Goal: Information Seeking & Learning: Compare options

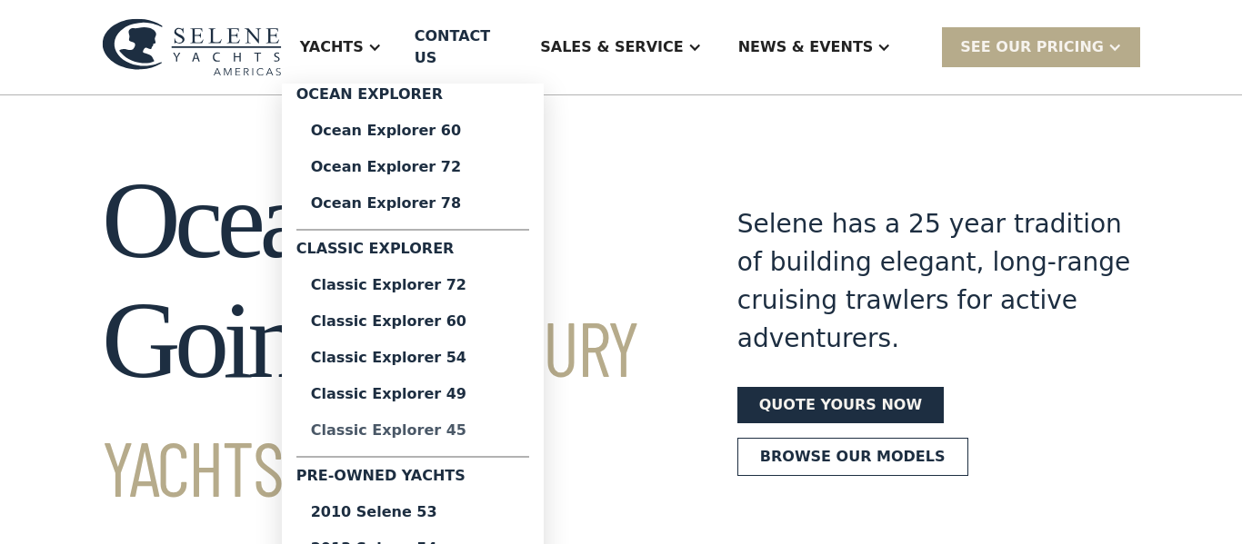
click at [488, 424] on div "Classic Explorer 45" at bounding box center [413, 431] width 204 height 15
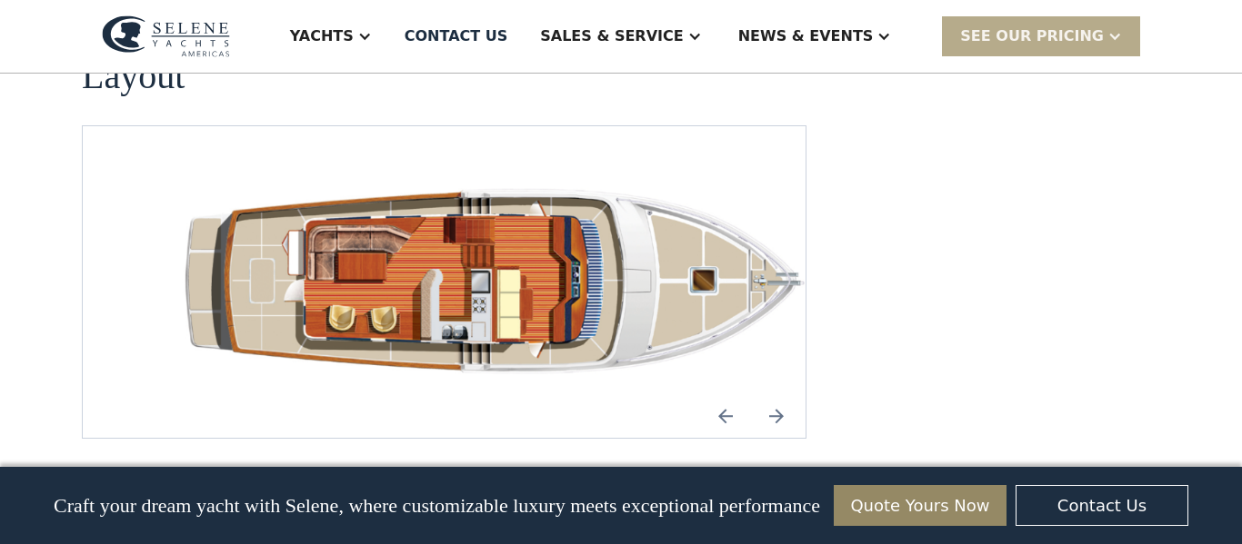
scroll to position [2732, 0]
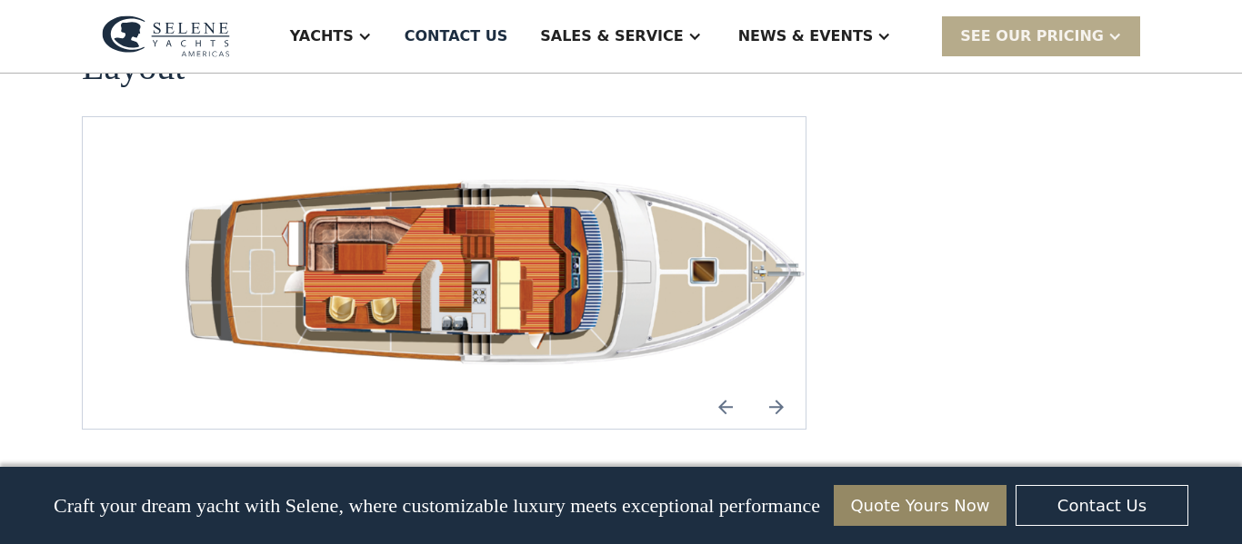
click at [469, 225] on img "open lightbox" at bounding box center [502, 273] width 694 height 225
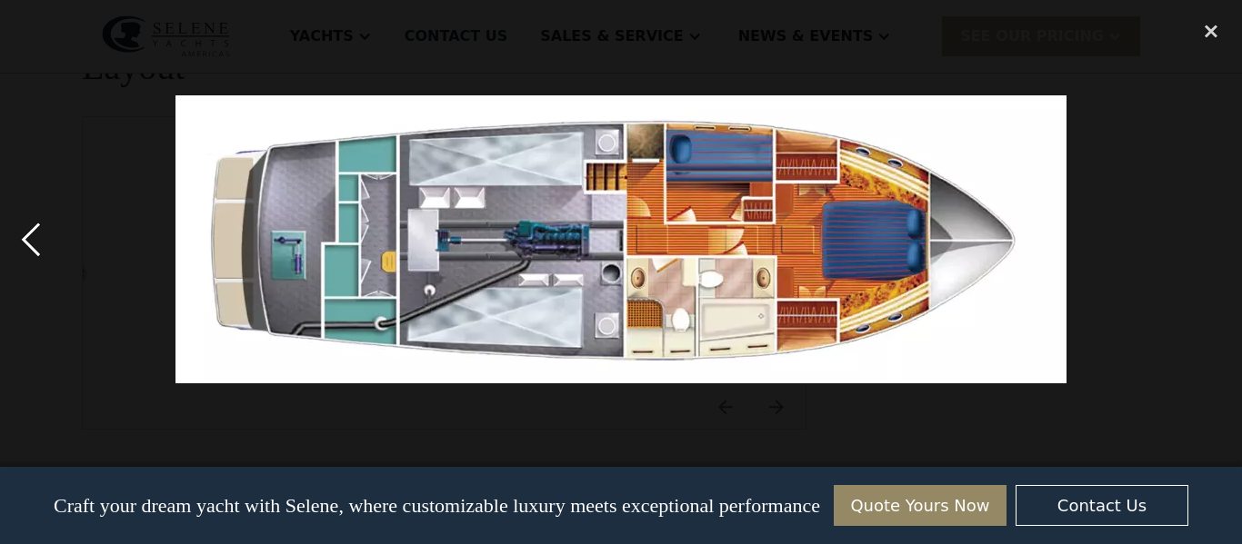
click at [26, 237] on div "previous image" at bounding box center [31, 239] width 62 height 457
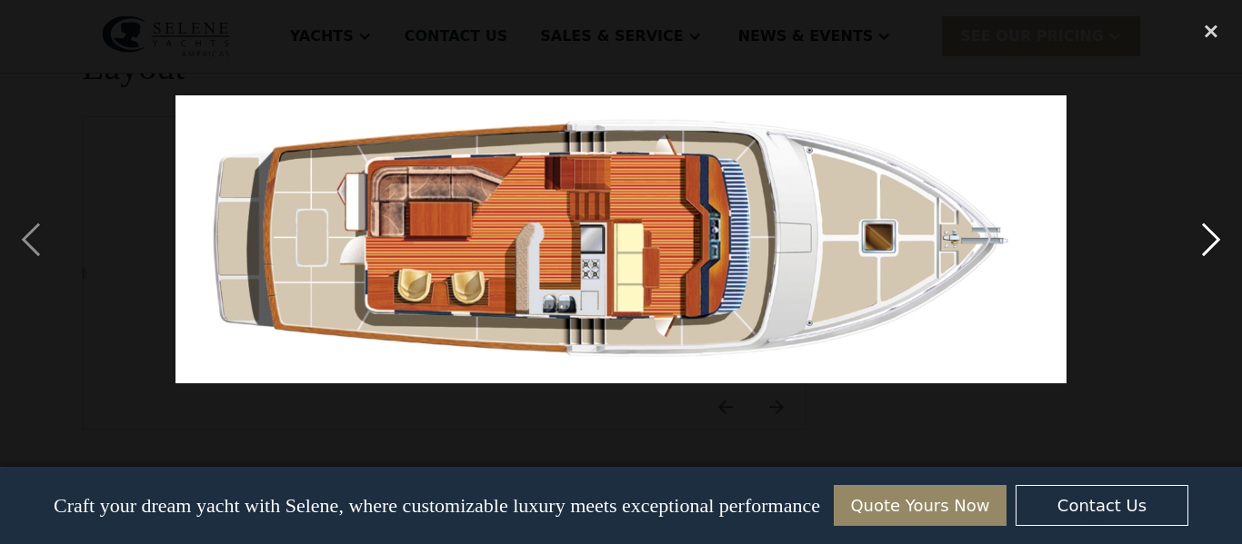
click at [1224, 240] on div "next image" at bounding box center [1211, 239] width 62 height 457
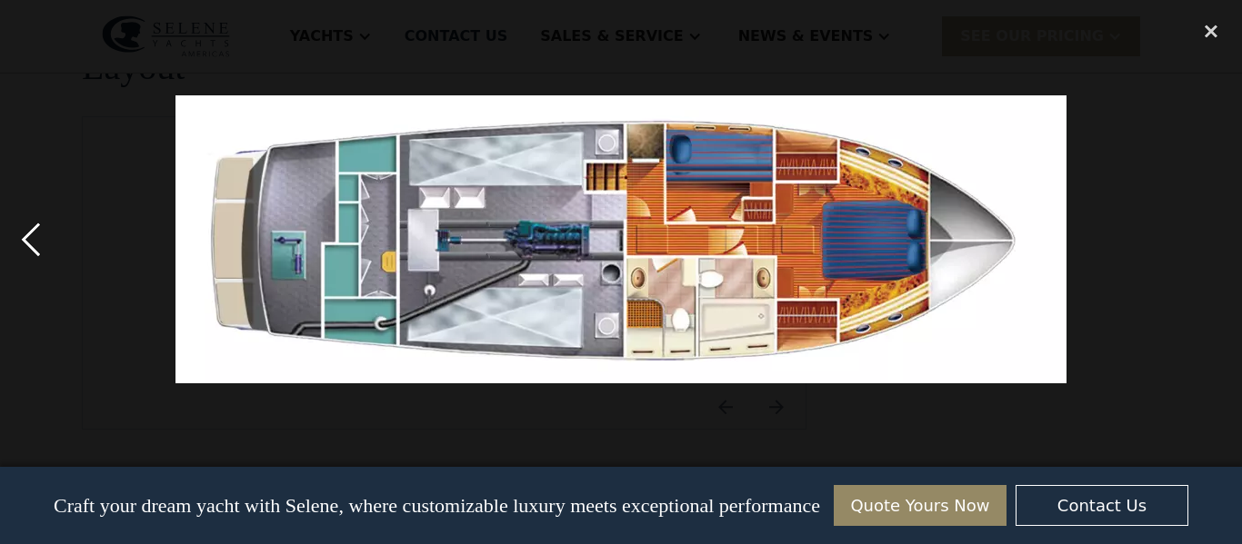
click at [16, 225] on div "previous image" at bounding box center [31, 239] width 62 height 457
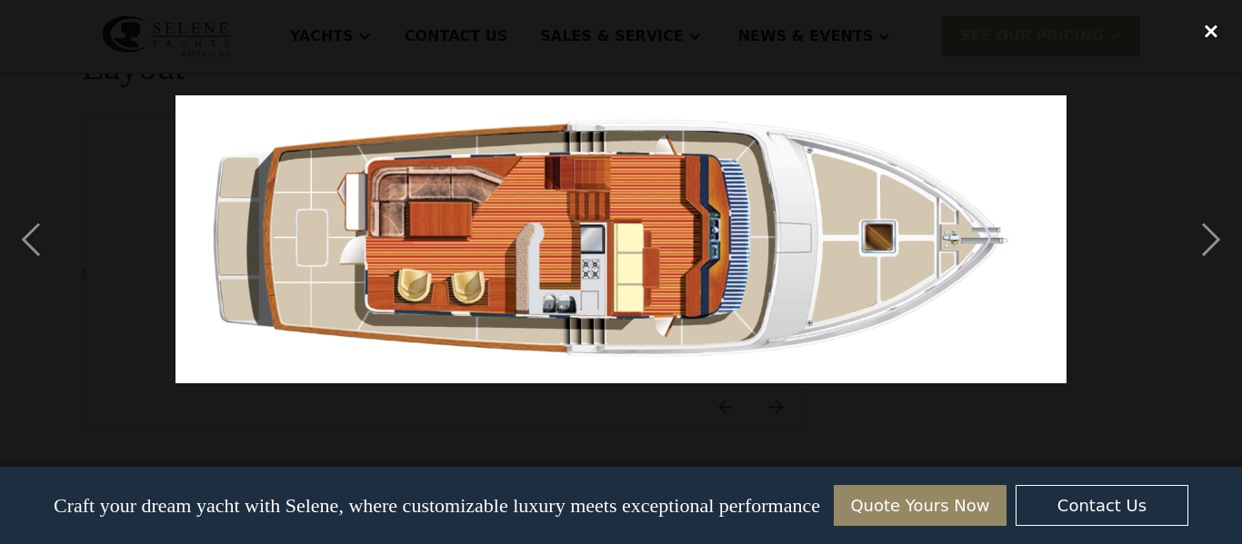
click at [1211, 45] on div "close lightbox" at bounding box center [1211, 31] width 62 height 40
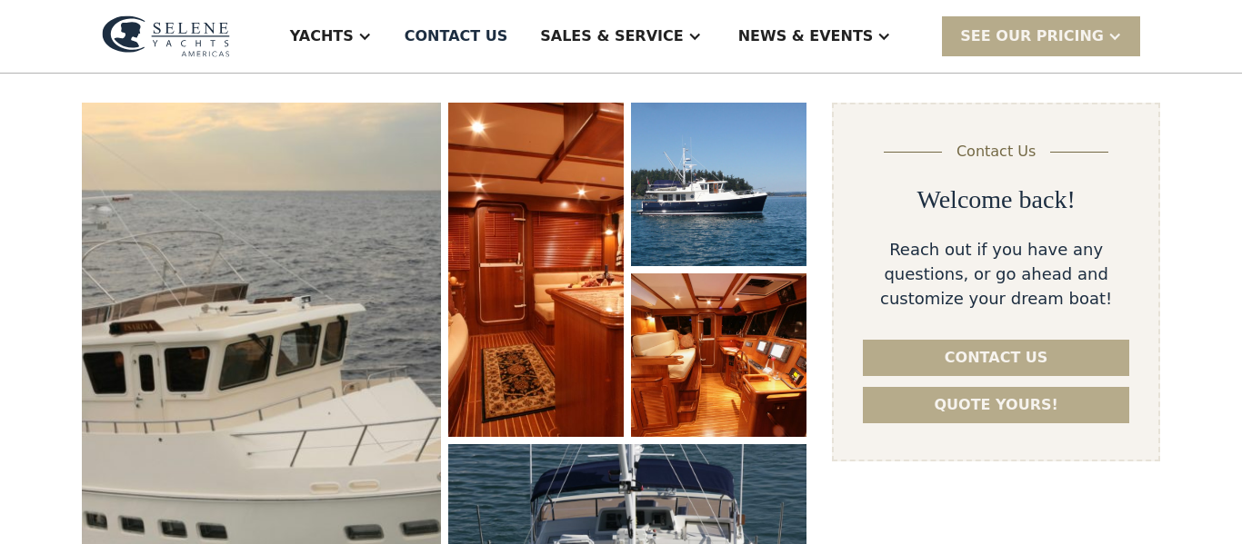
scroll to position [236, 0]
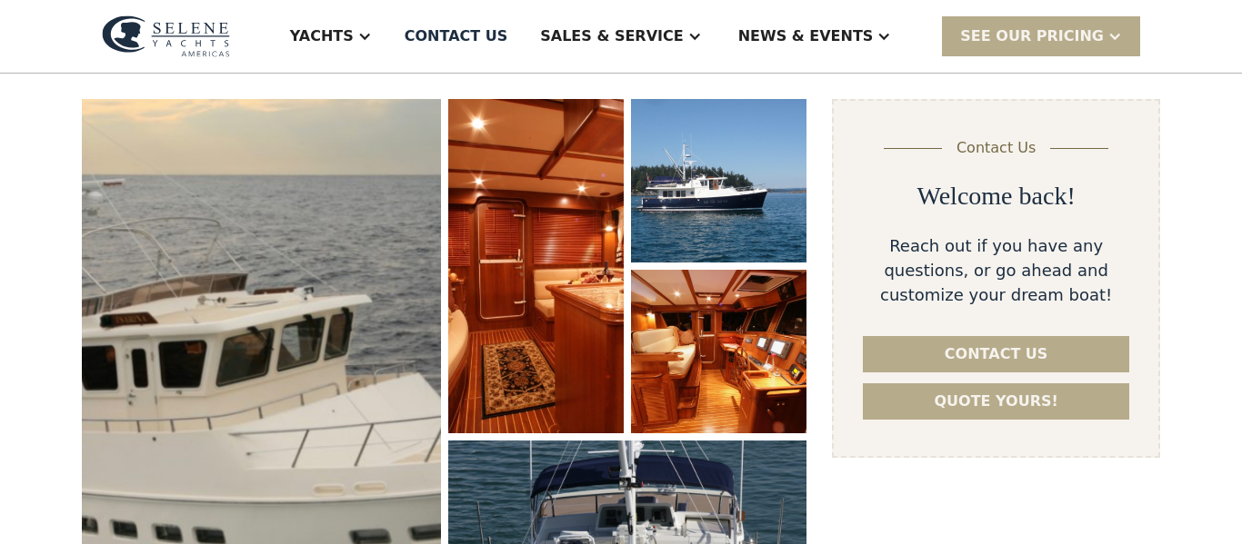
click at [231, 281] on img "open lightbox" at bounding box center [261, 389] width 380 height 614
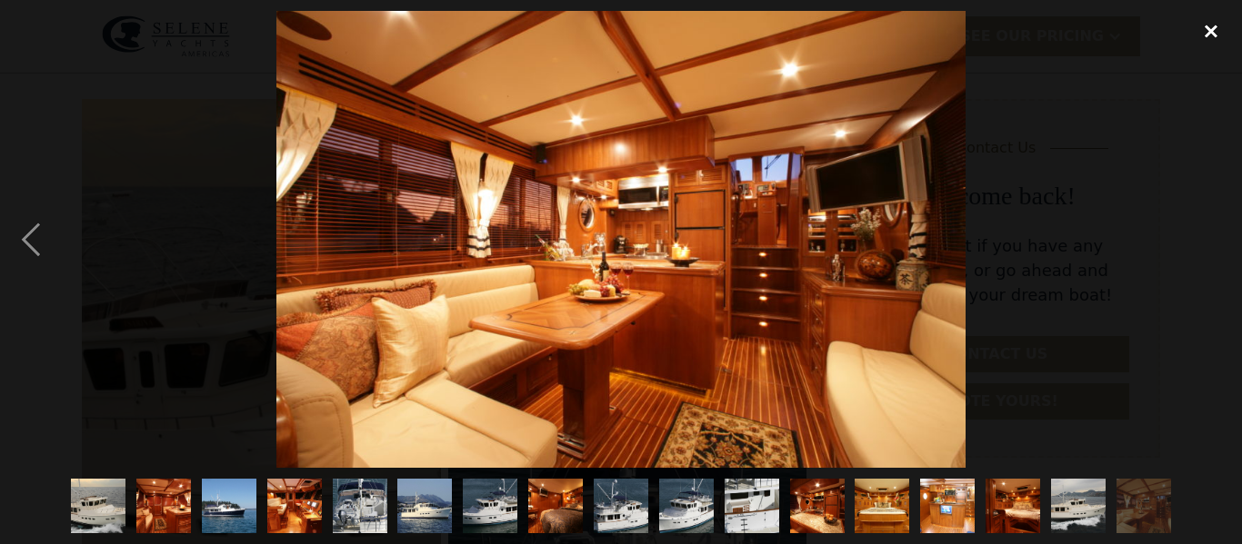
click at [1194, 35] on div "close lightbox" at bounding box center [1211, 31] width 62 height 40
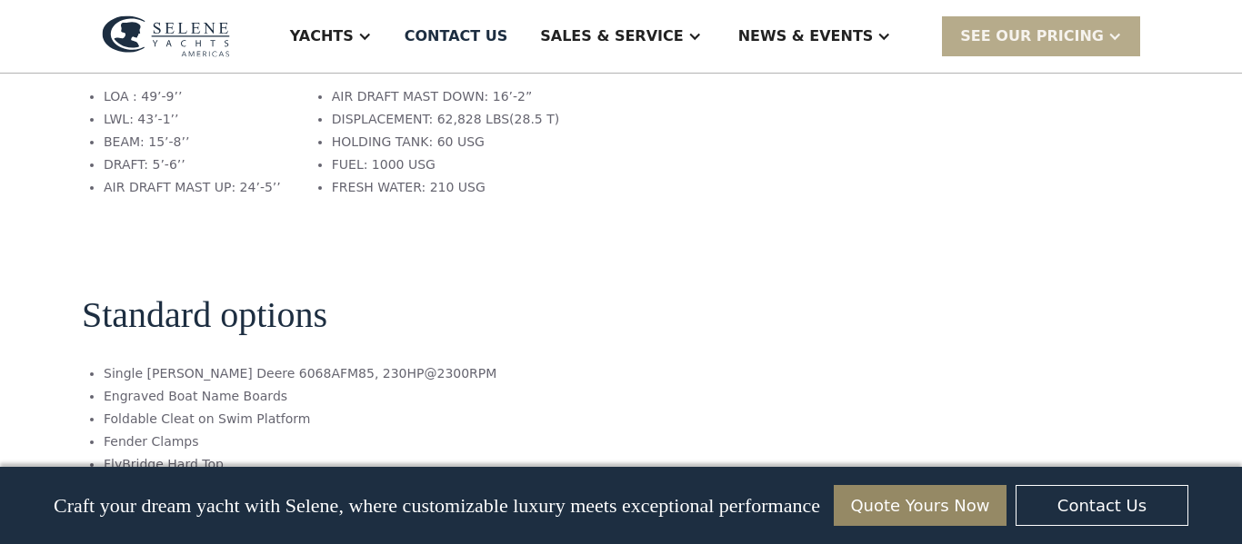
scroll to position [0, 0]
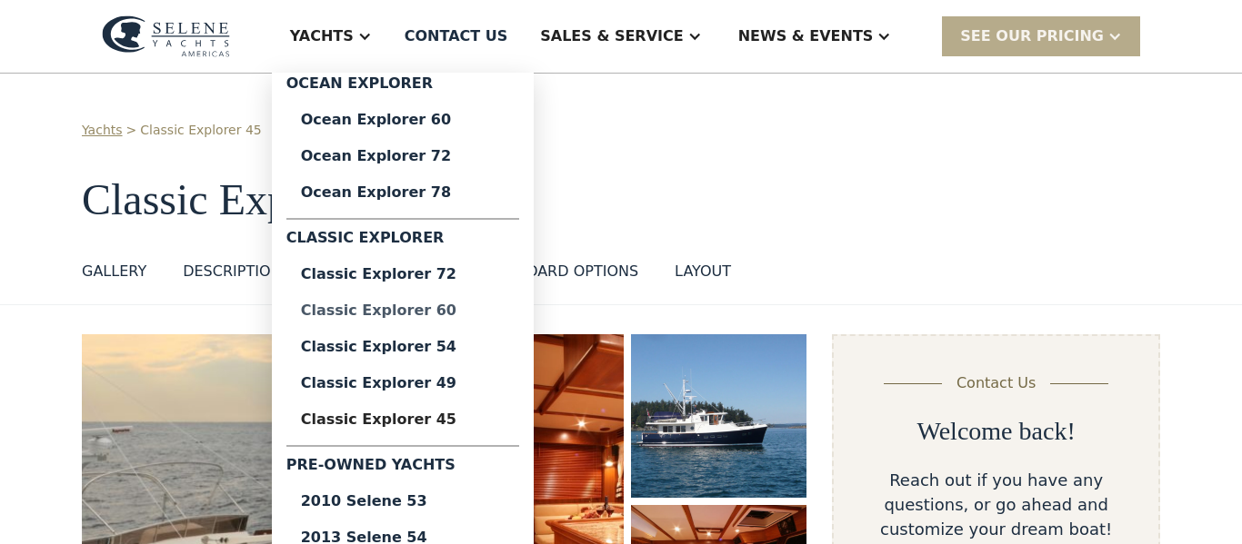
click at [490, 319] on link "Classic Explorer 60" at bounding box center [402, 311] width 233 height 36
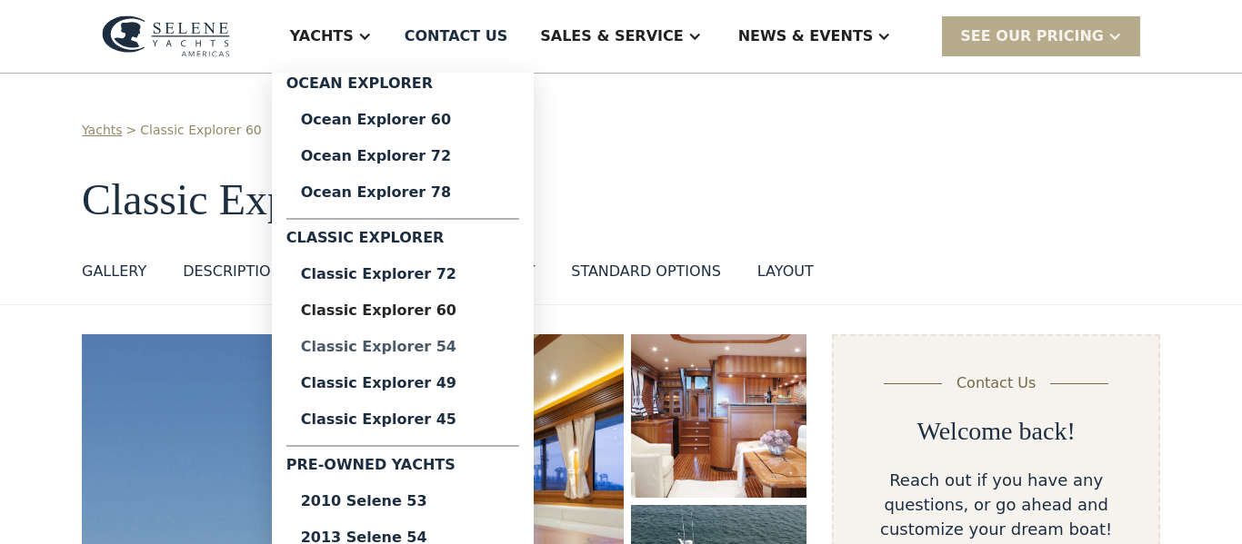
click at [472, 349] on div "Classic Explorer 54" at bounding box center [403, 347] width 204 height 15
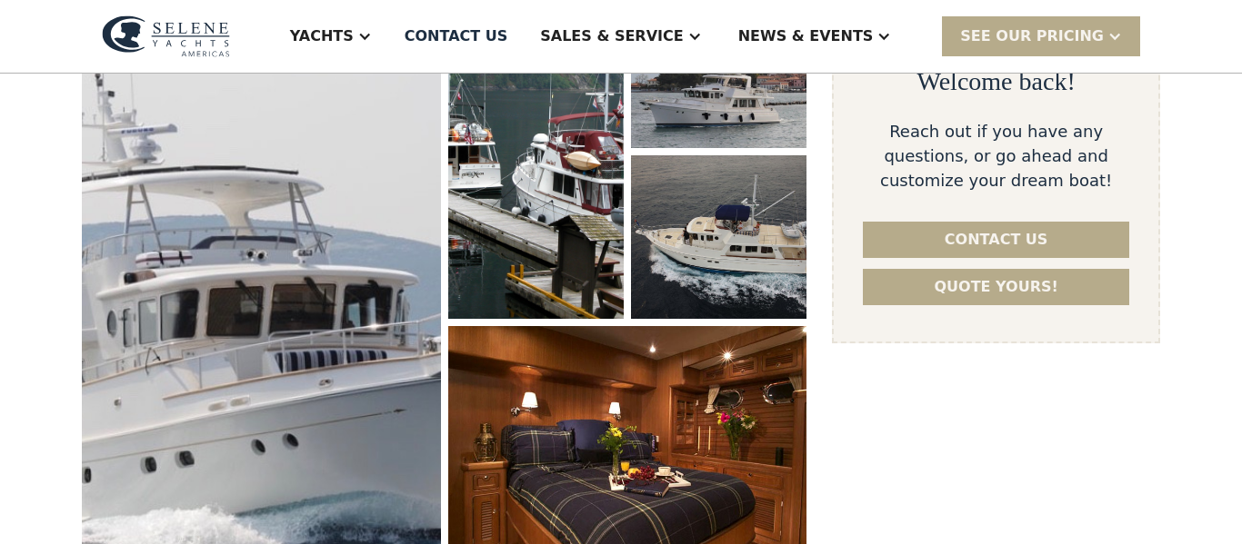
scroll to position [367, 0]
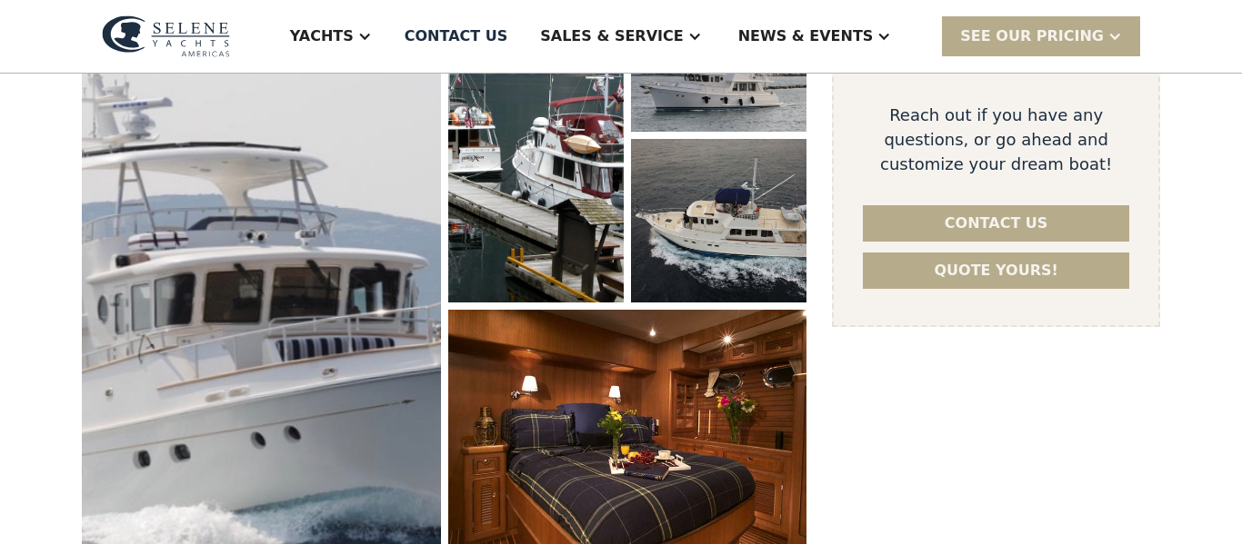
click at [283, 229] on img "open lightbox" at bounding box center [261, 273] width 380 height 647
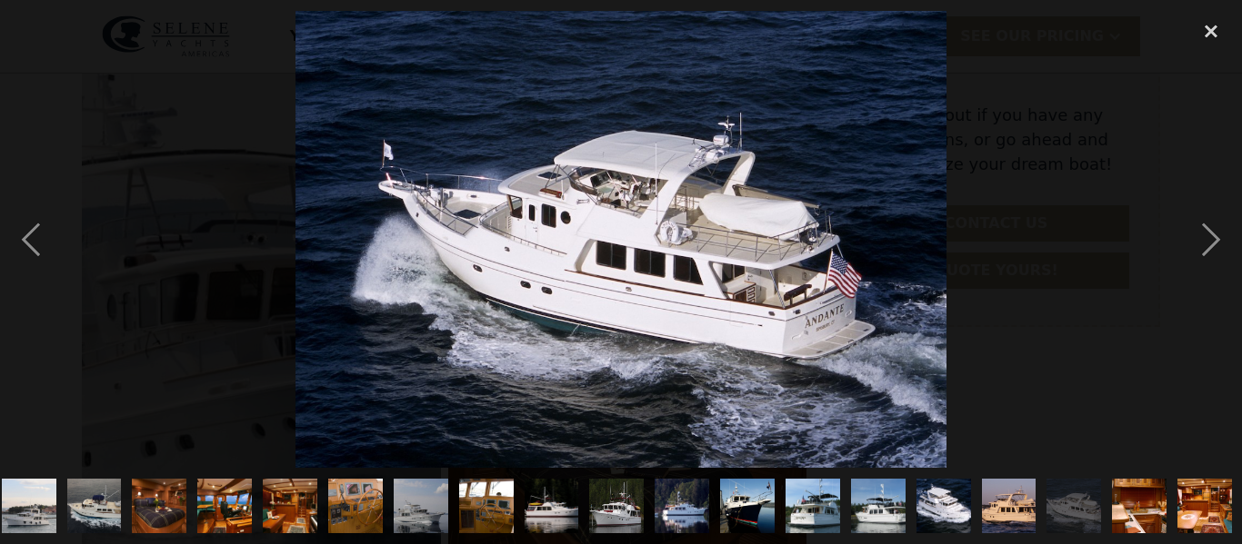
scroll to position [0, 141]
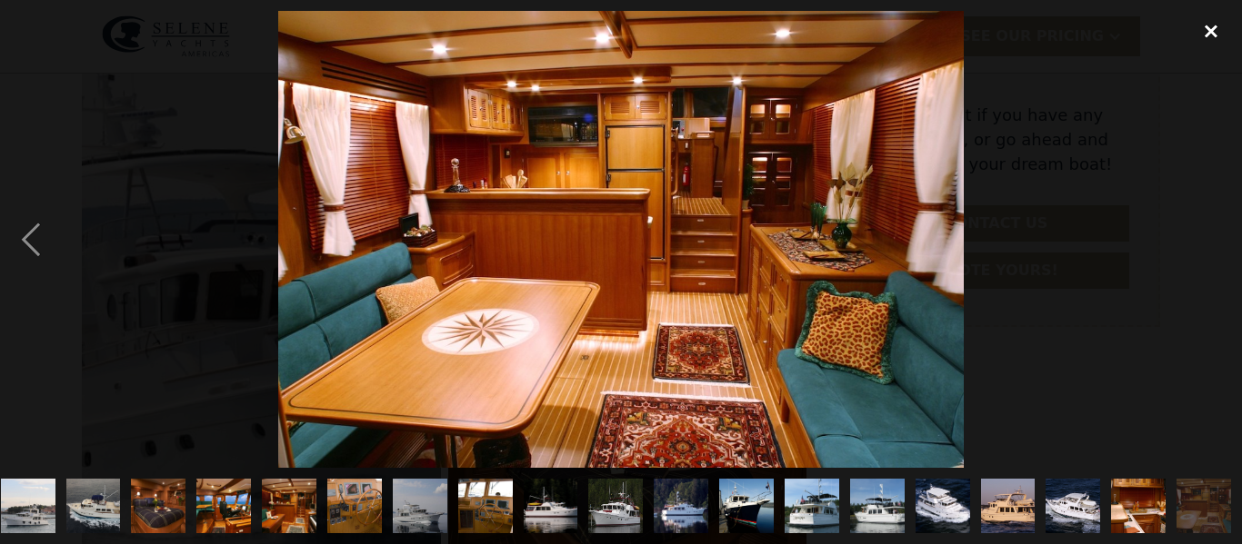
click at [1209, 39] on div "close lightbox" at bounding box center [1211, 31] width 62 height 40
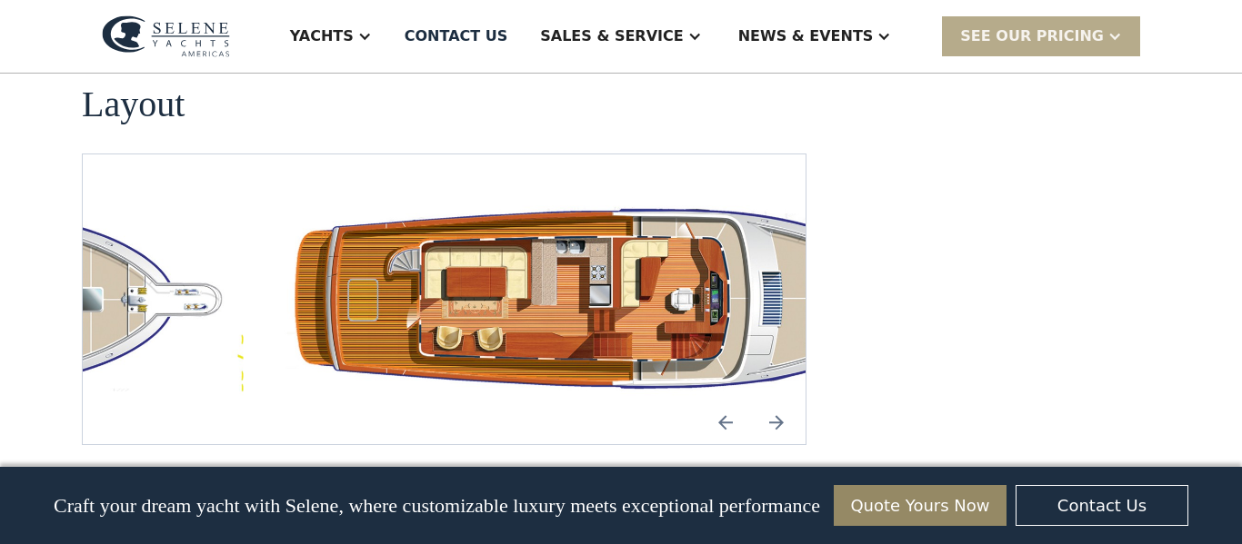
scroll to position [3314, 0]
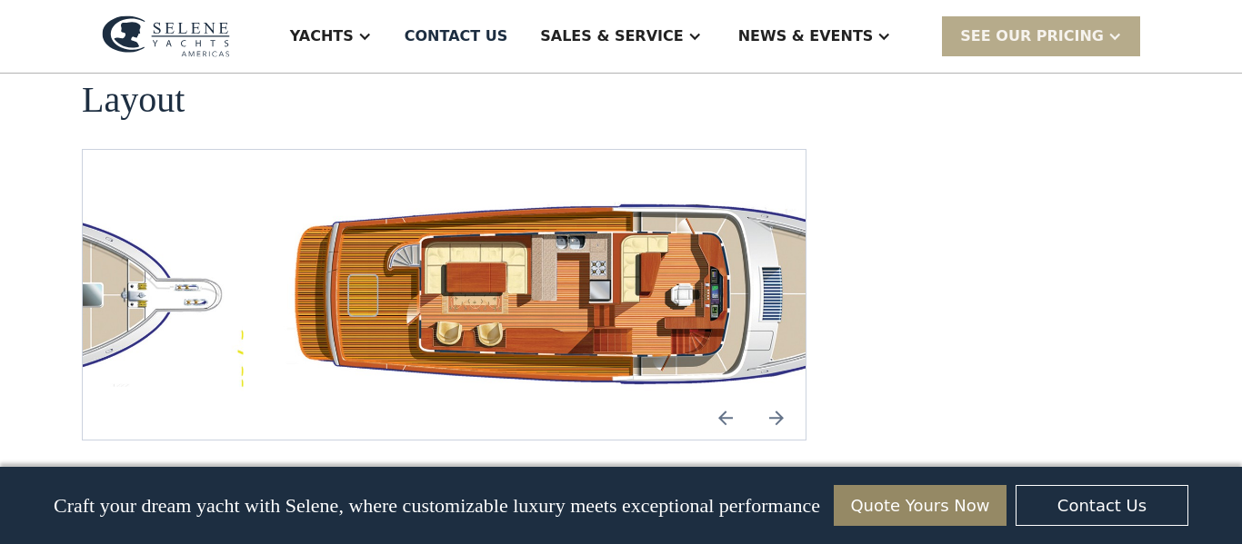
click at [564, 209] on img "open lightbox" at bounding box center [619, 295] width 694 height 202
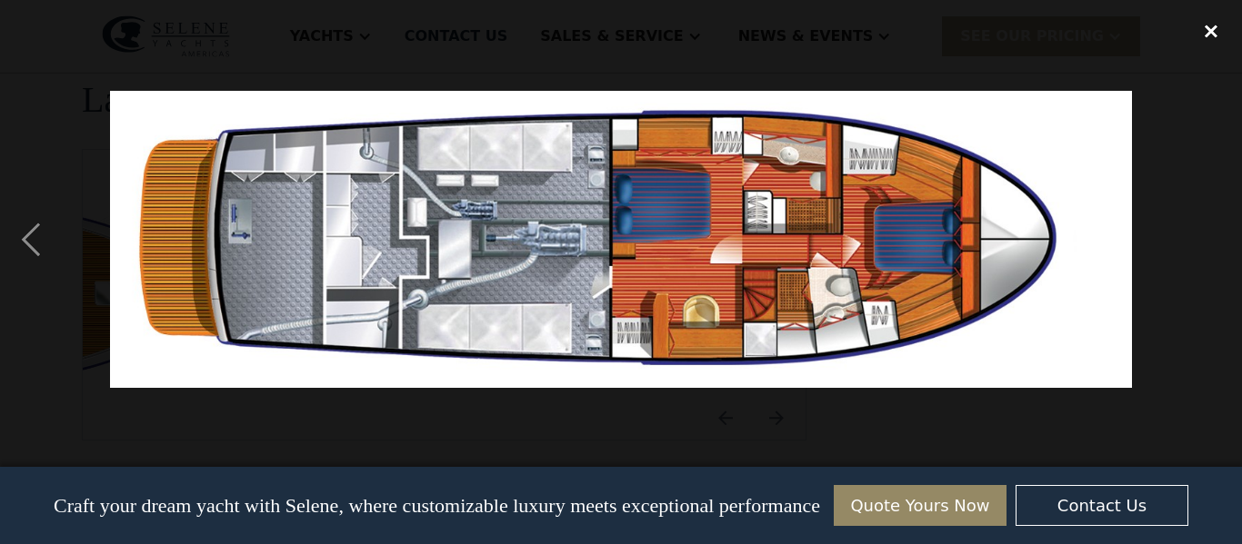
click at [1200, 45] on div "close lightbox" at bounding box center [1211, 31] width 62 height 40
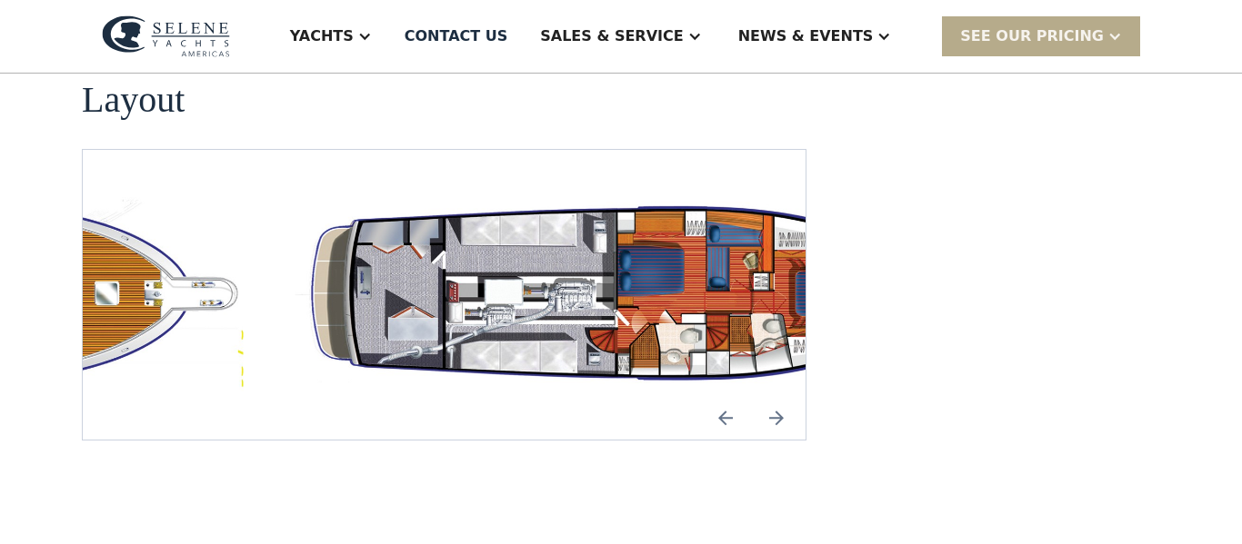
scroll to position [369, 0]
